Goal: Find specific page/section: Find specific page/section

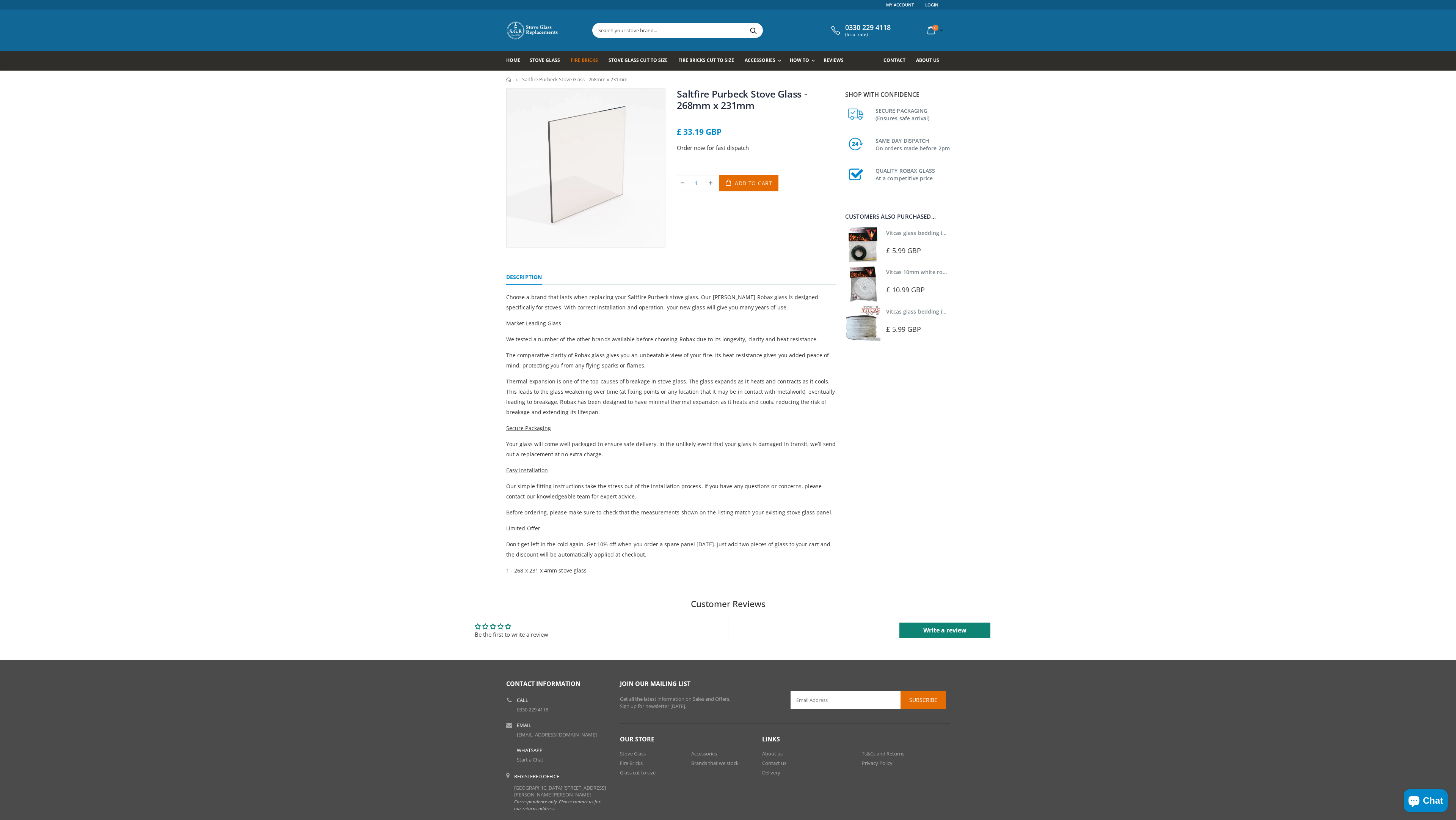
click at [588, 60] on span "Fire Bricks" at bounding box center [584, 60] width 28 height 6
